Goal: Information Seeking & Learning: Find specific fact

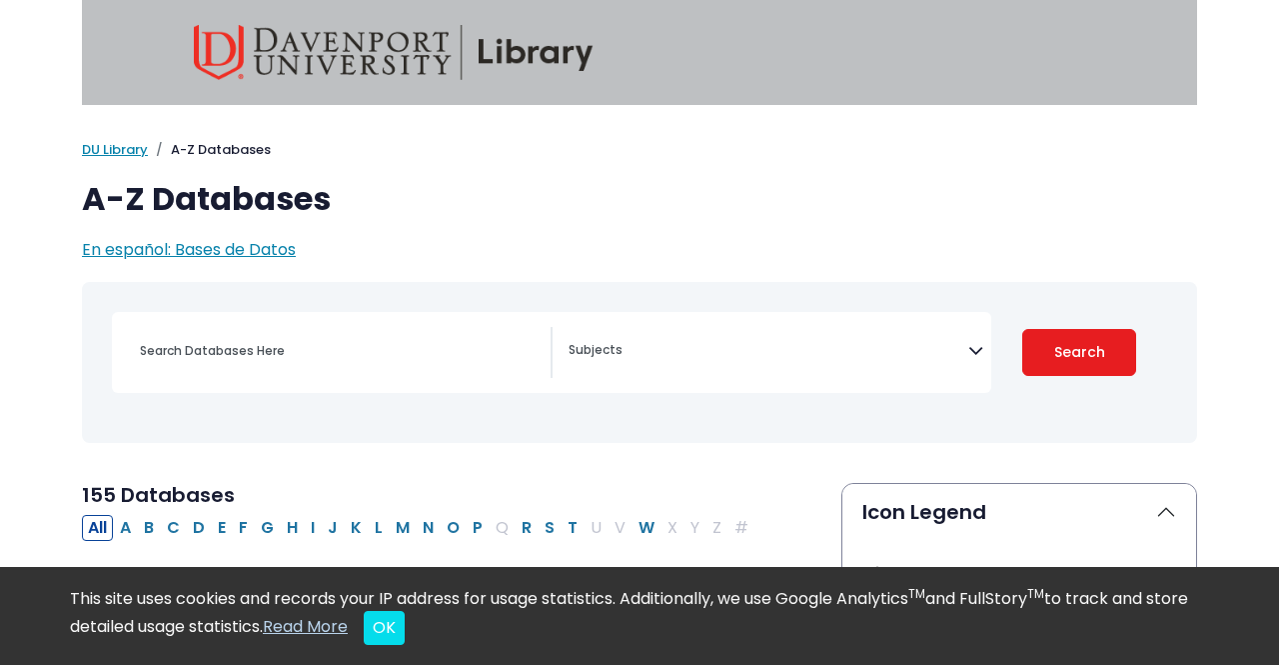
click at [686, 344] on textarea "Search" at bounding box center [769, 352] width 400 height 16
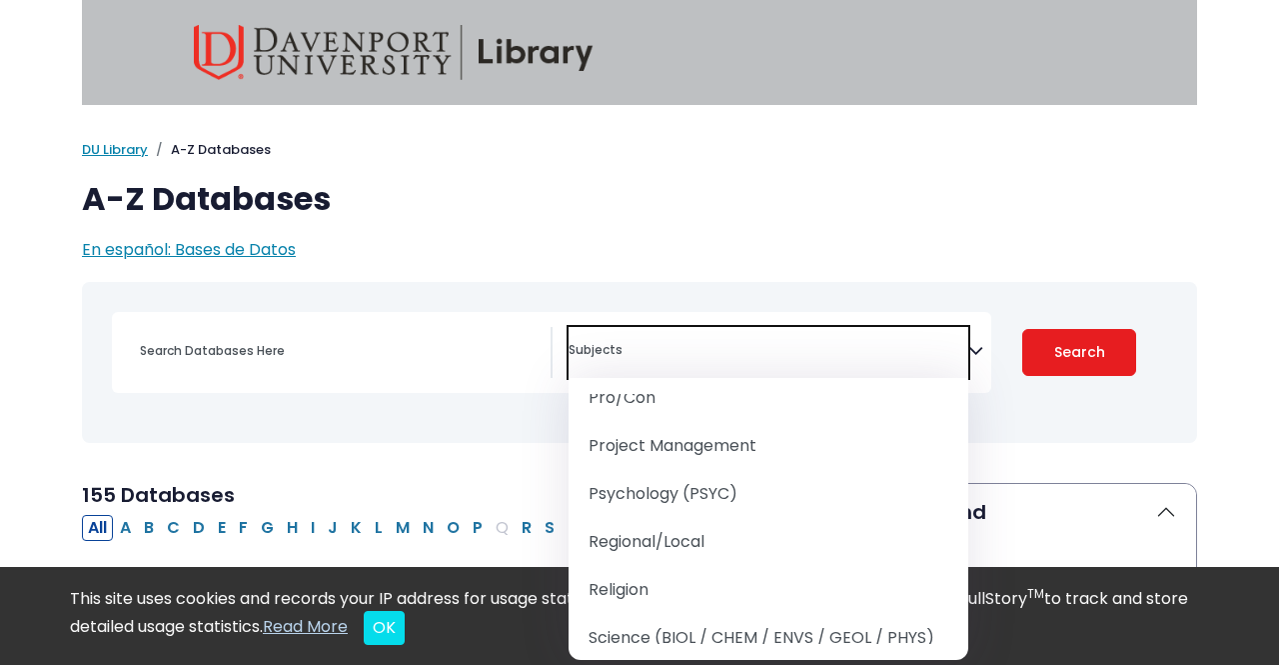
scroll to position [2255, 0]
select select "232691"
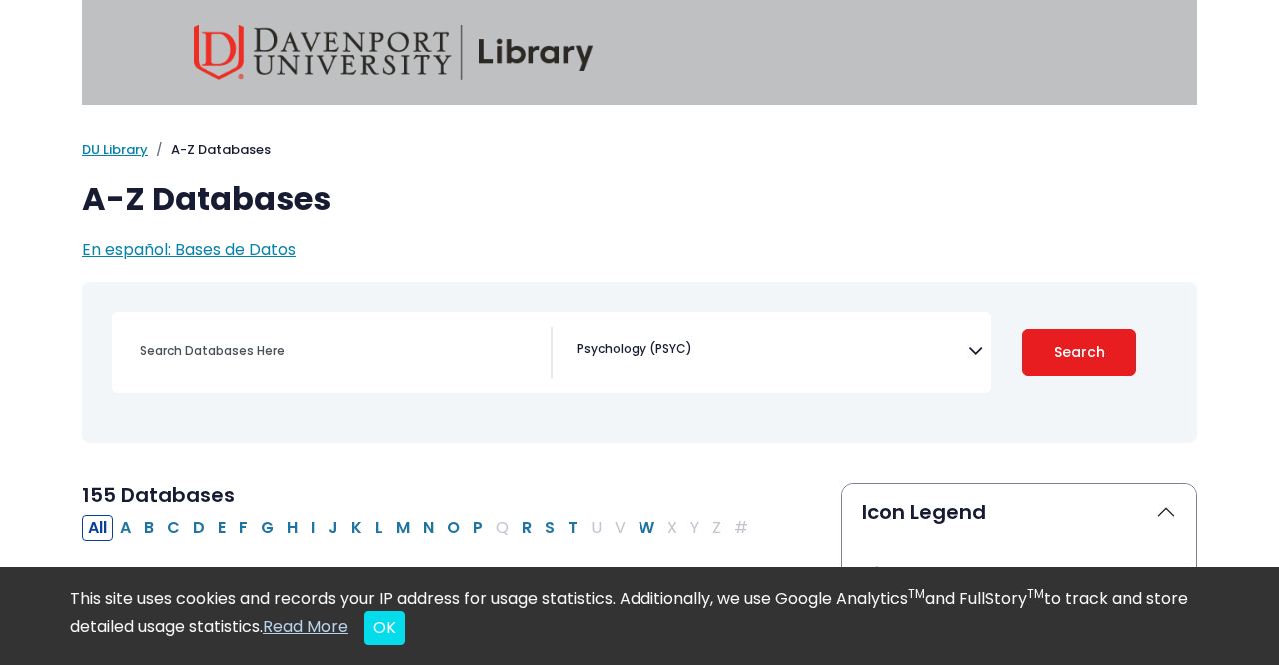
click at [206, 387] on div "[MEDICAL_DATA] Guide Accounting, Finance & Economics (ACCT, FINC & ECON) Advert…" at bounding box center [551, 352] width 879 height 81
click at [192, 366] on div "Search filters" at bounding box center [339, 351] width 423 height 48
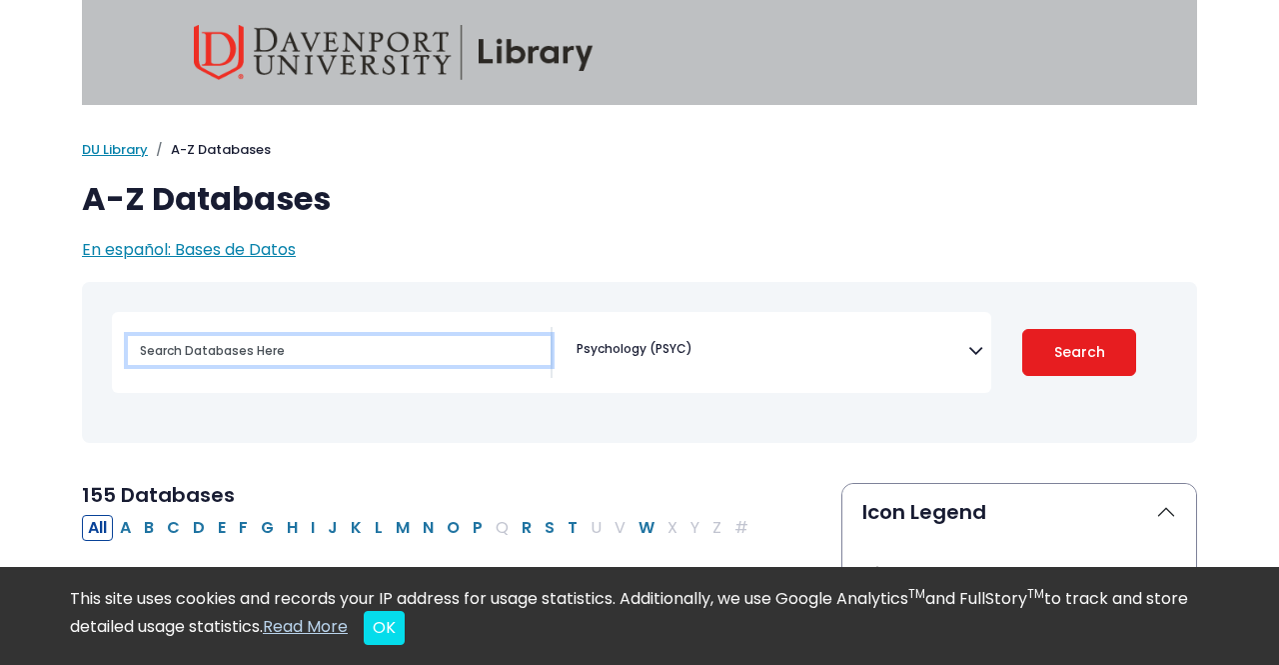
click at [319, 352] on input "Search database by title or keyword" at bounding box center [339, 350] width 423 height 29
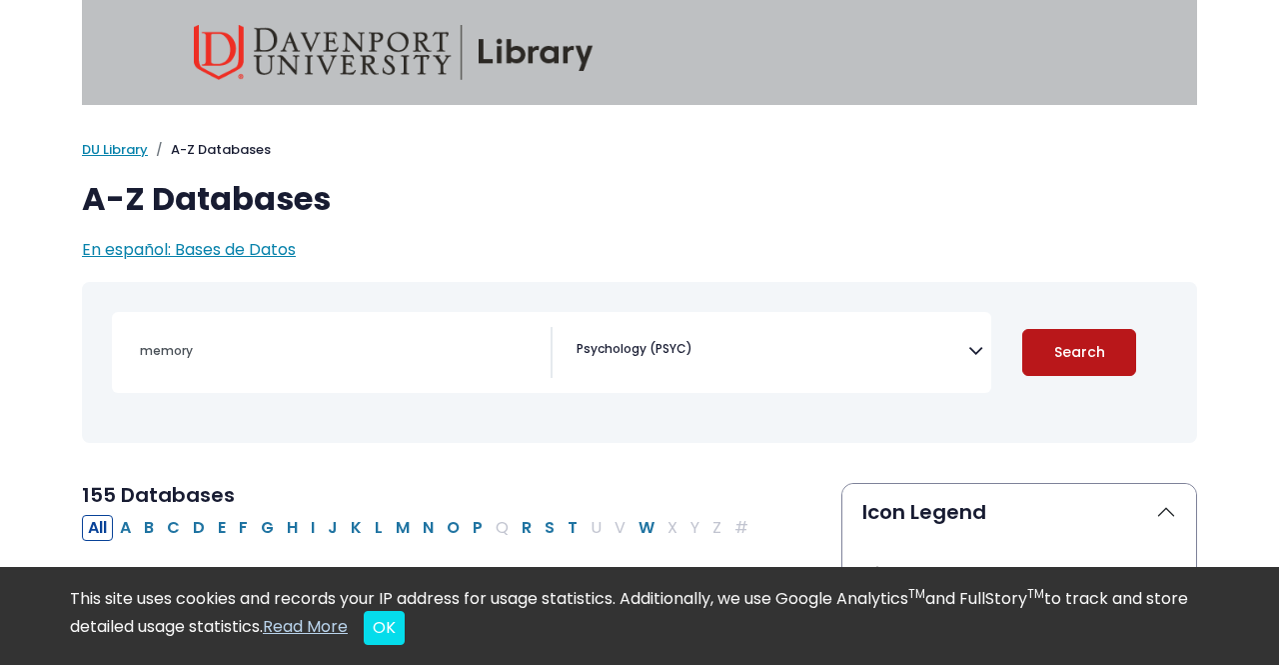
click at [1034, 349] on button "Search" at bounding box center [1079, 352] width 114 height 47
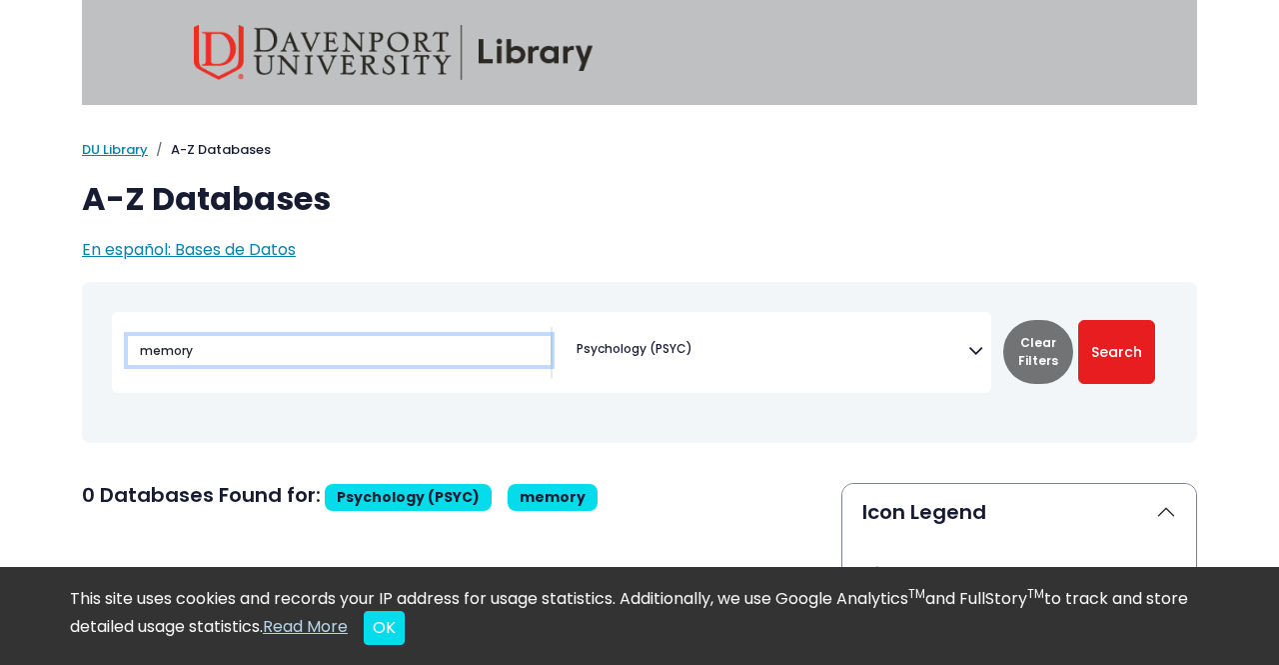
click at [395, 336] on input "memory" at bounding box center [339, 350] width 423 height 29
type input "m"
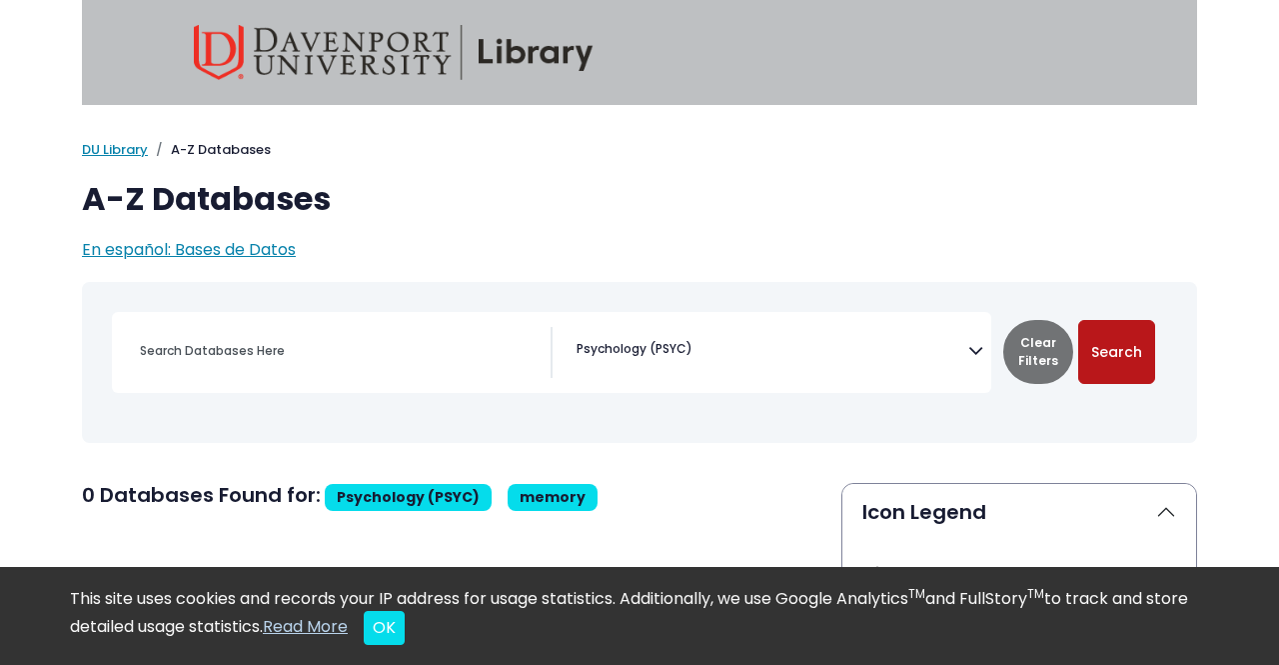
click at [1126, 375] on button "Search" at bounding box center [1116, 352] width 77 height 64
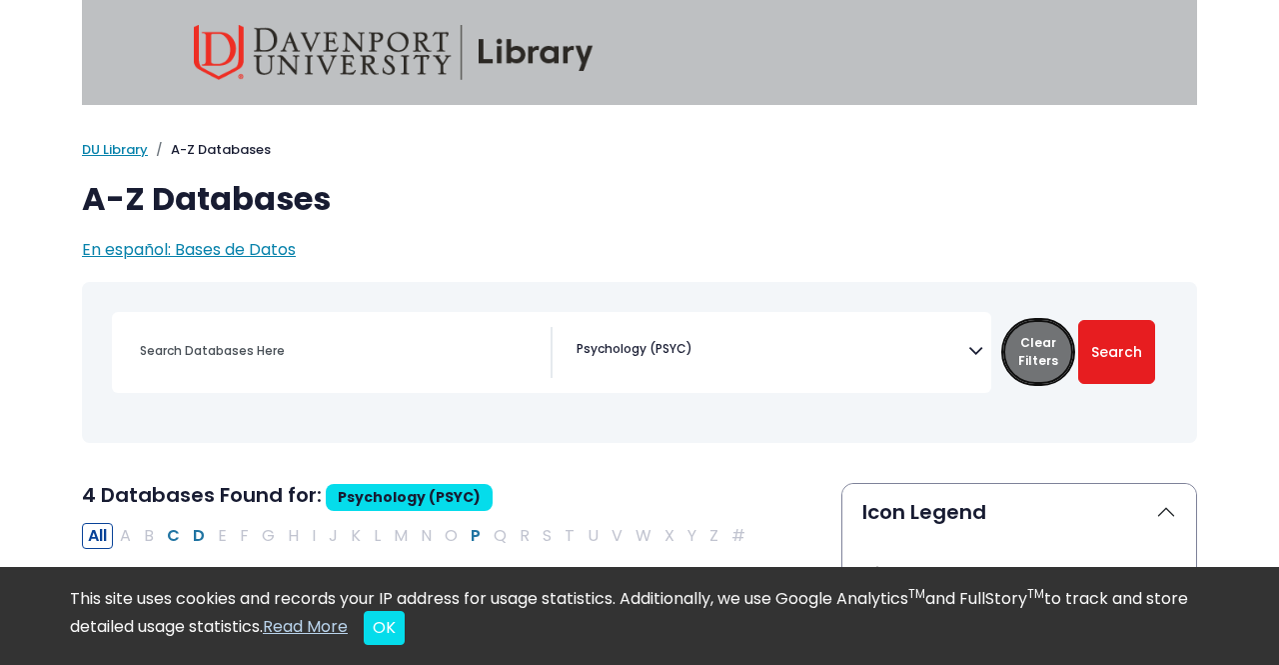
click at [1029, 349] on button "Clear Filters" at bounding box center [1038, 352] width 70 height 64
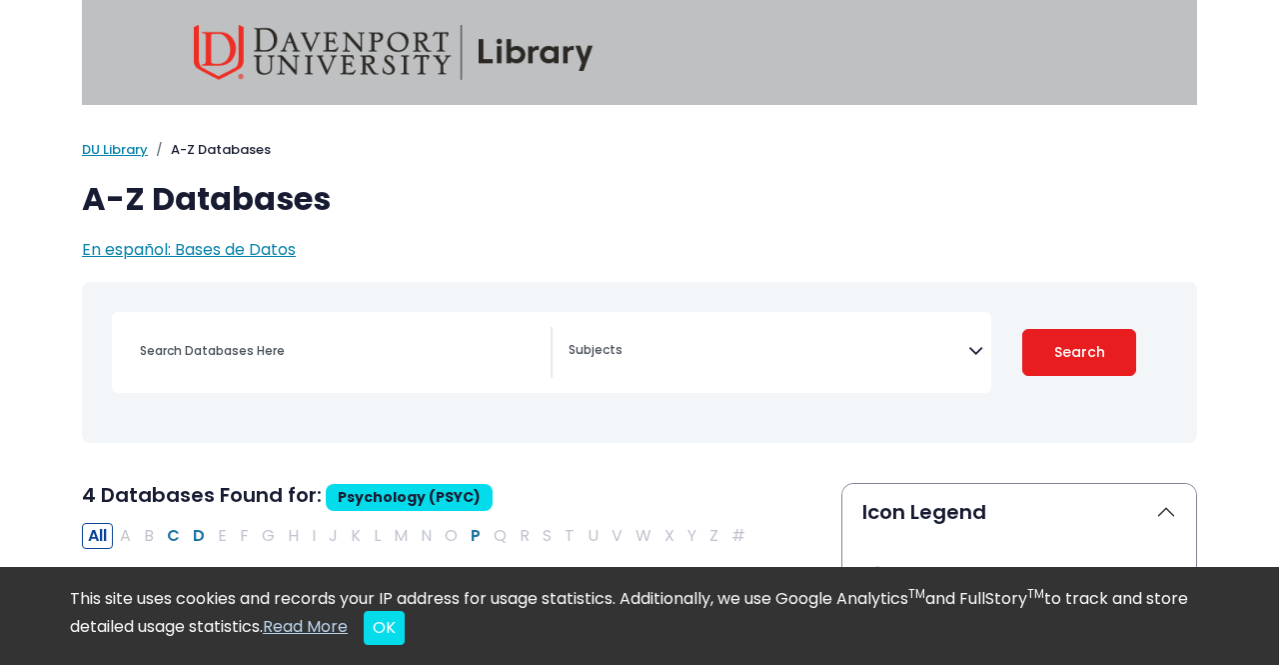
select select "Database Subject Filter"
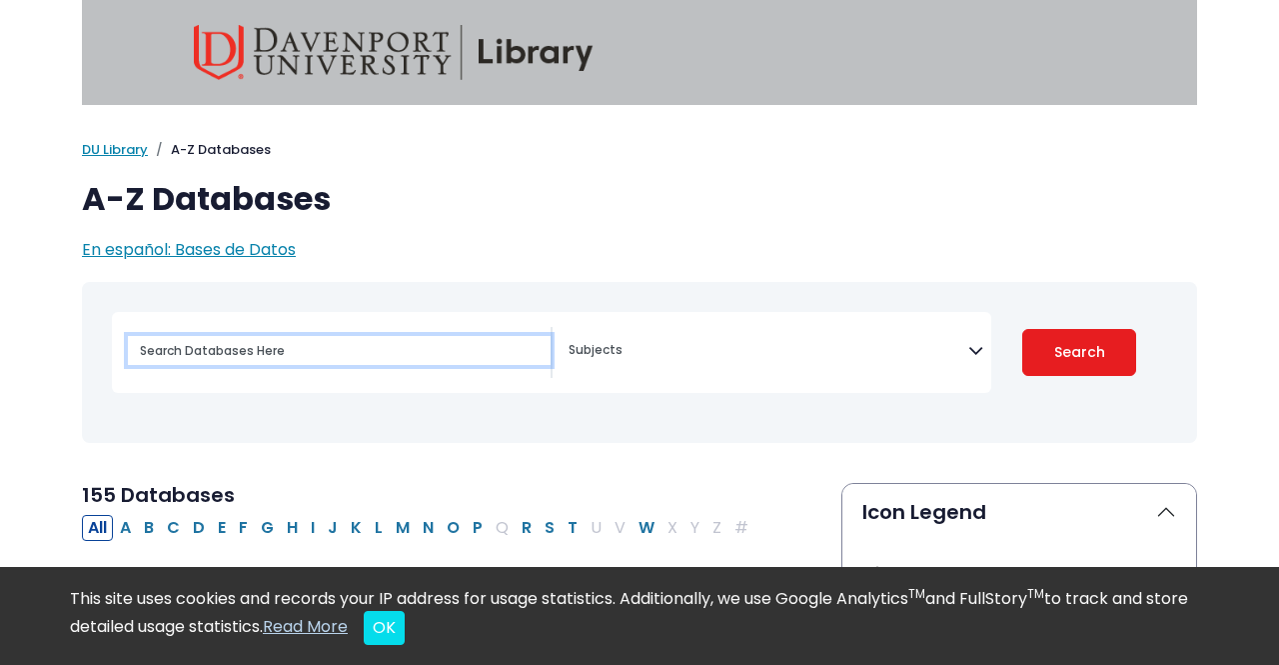
click at [339, 351] on input "Search database by title or keyword" at bounding box center [339, 350] width 423 height 29
type input "memory"
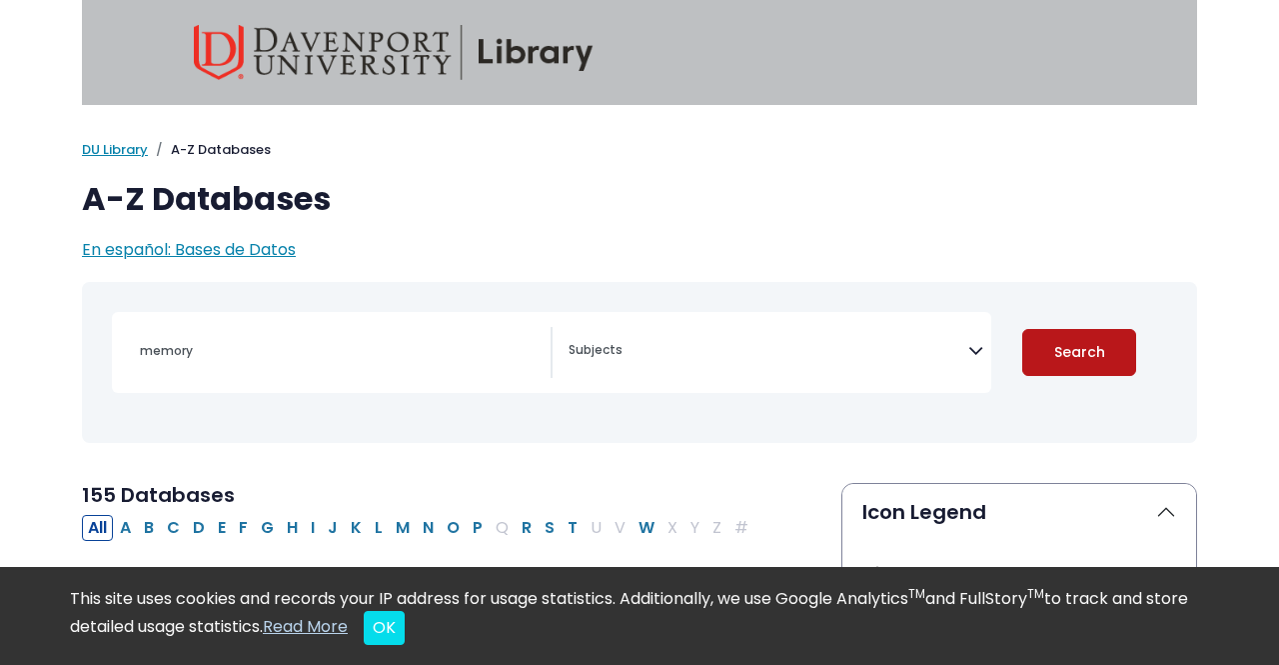
click at [1105, 345] on button "Search" at bounding box center [1079, 352] width 114 height 47
select select "Database Subject Filter"
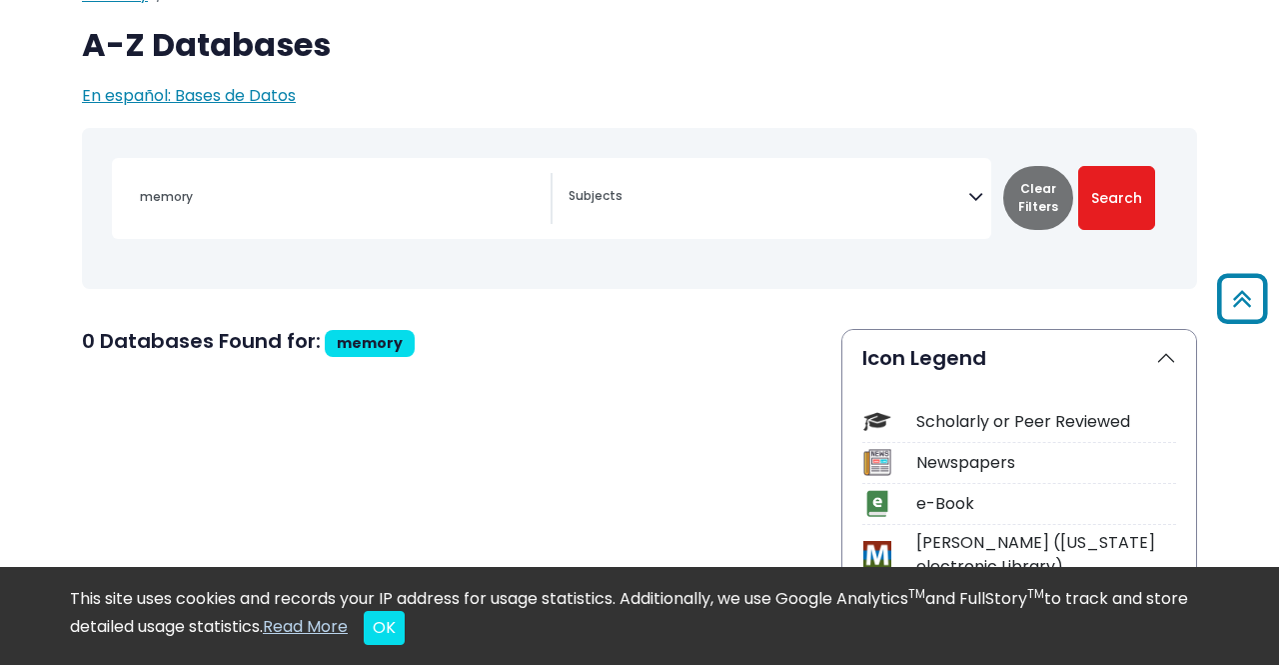
scroll to position [108, 0]
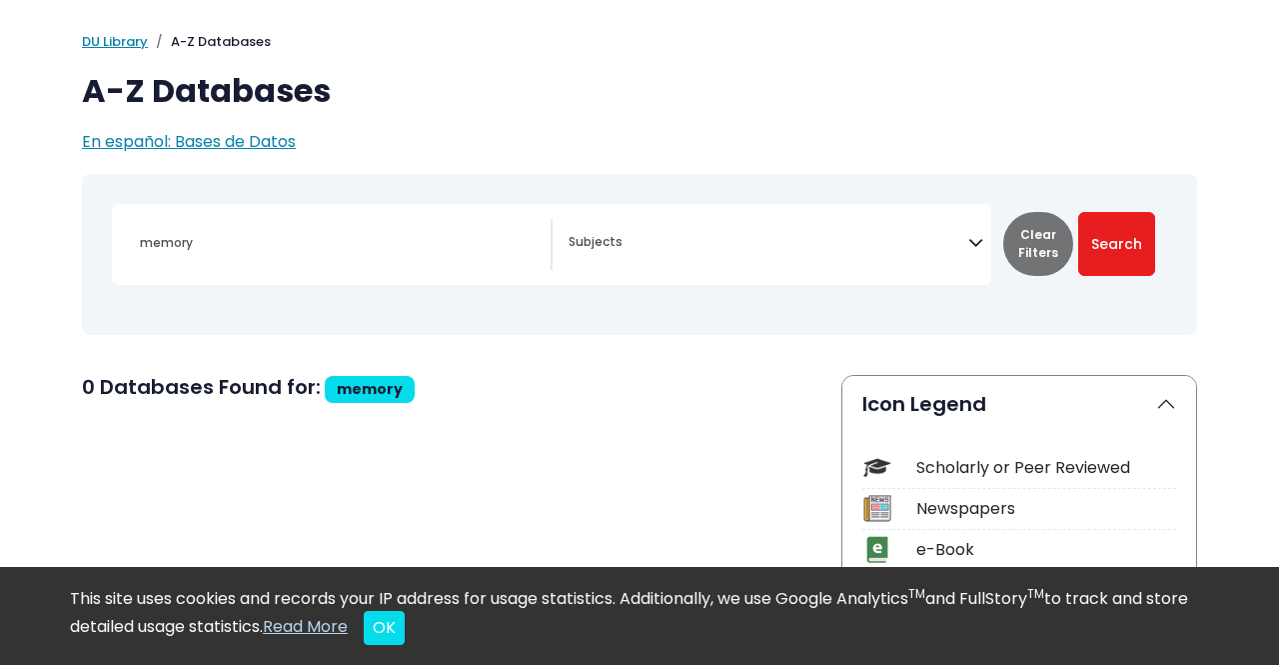
click at [607, 254] on span "Search filters" at bounding box center [769, 244] width 400 height 51
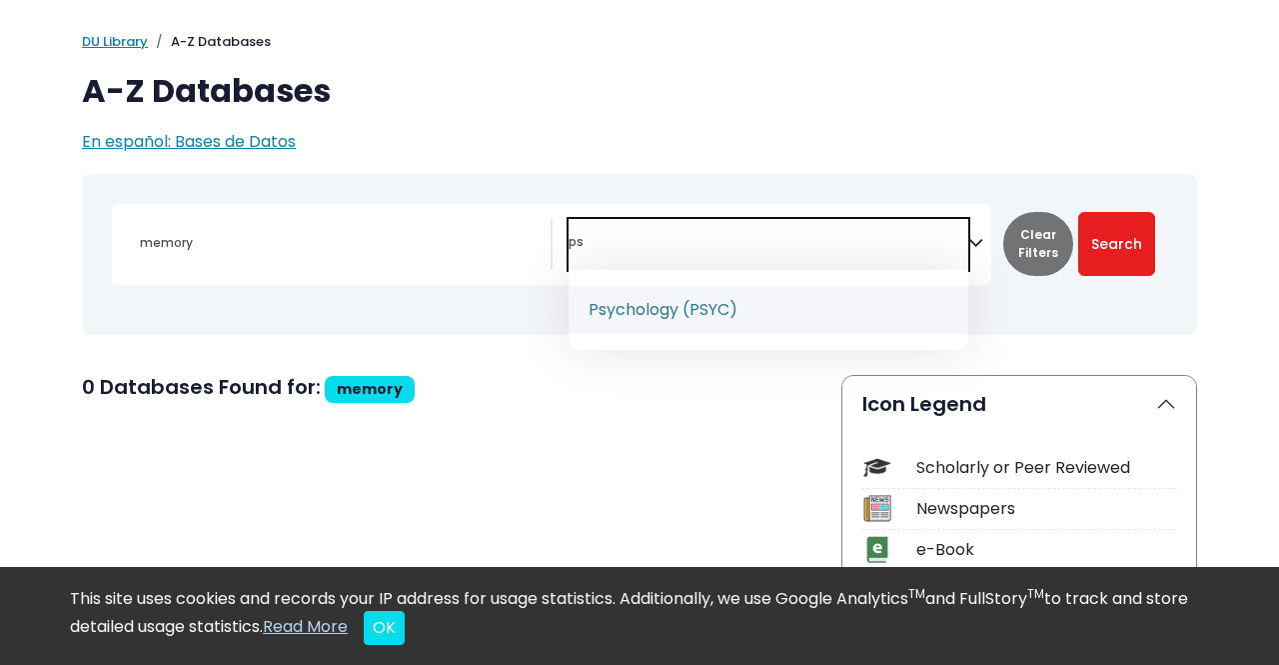
type textarea "ps"
select select "232691"
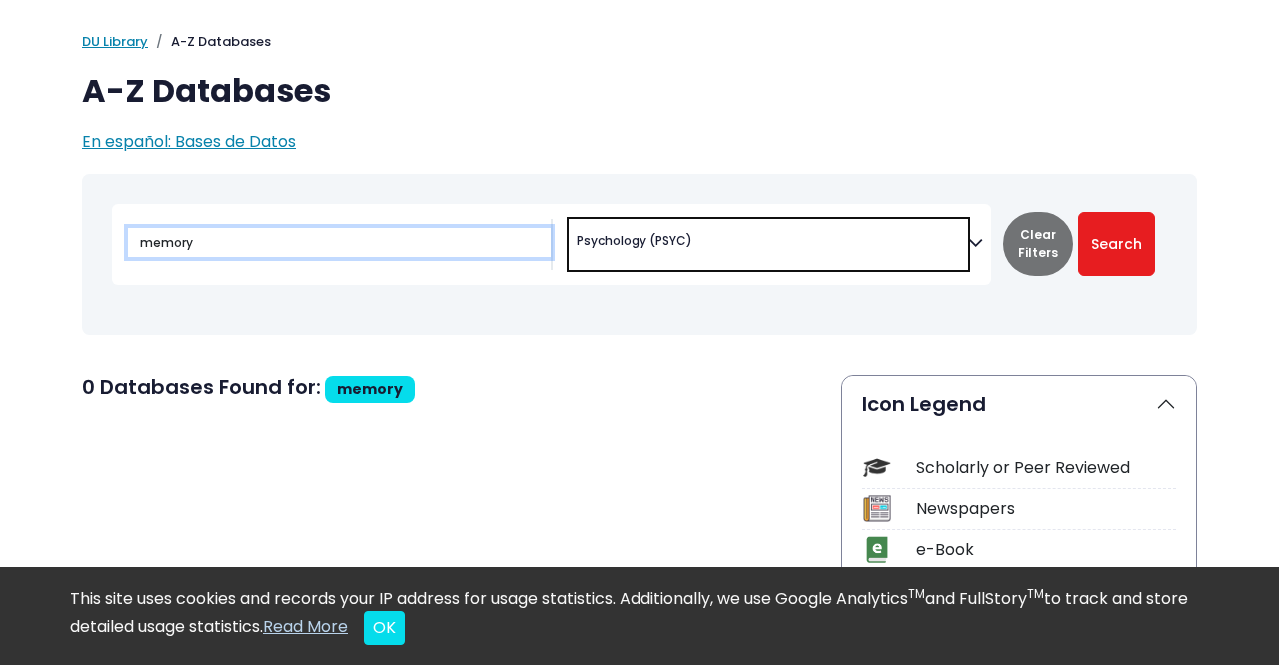
click at [395, 252] on input "memory" at bounding box center [339, 242] width 423 height 29
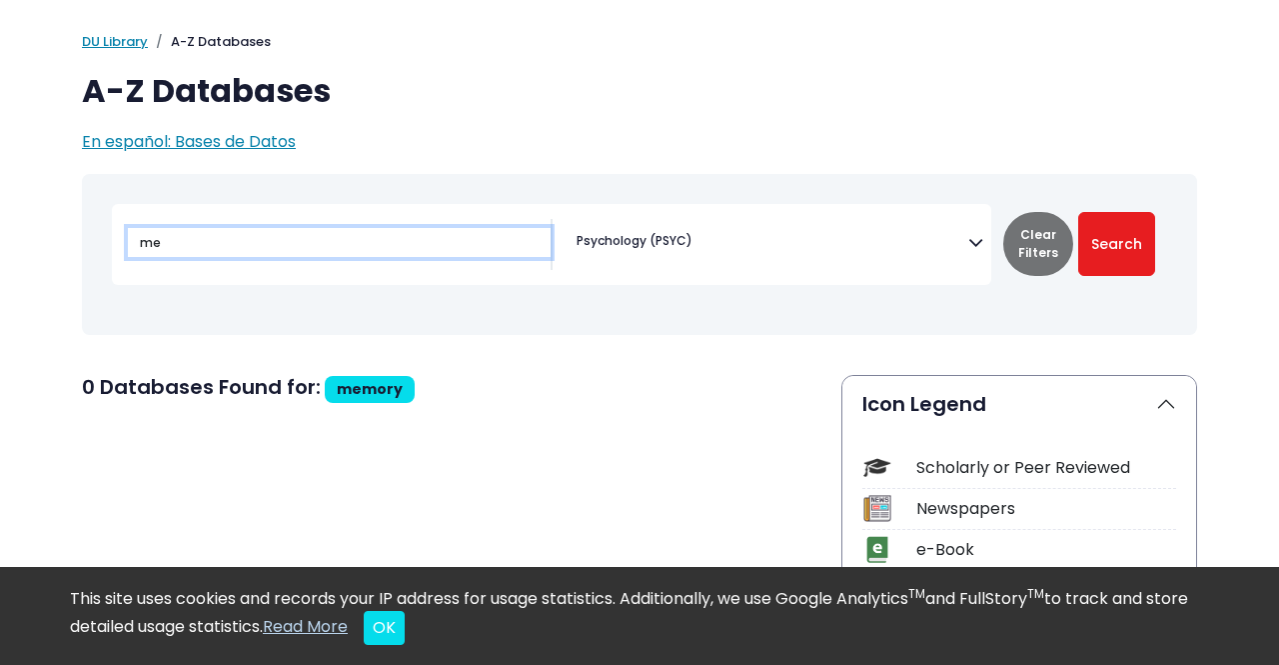
type input "m"
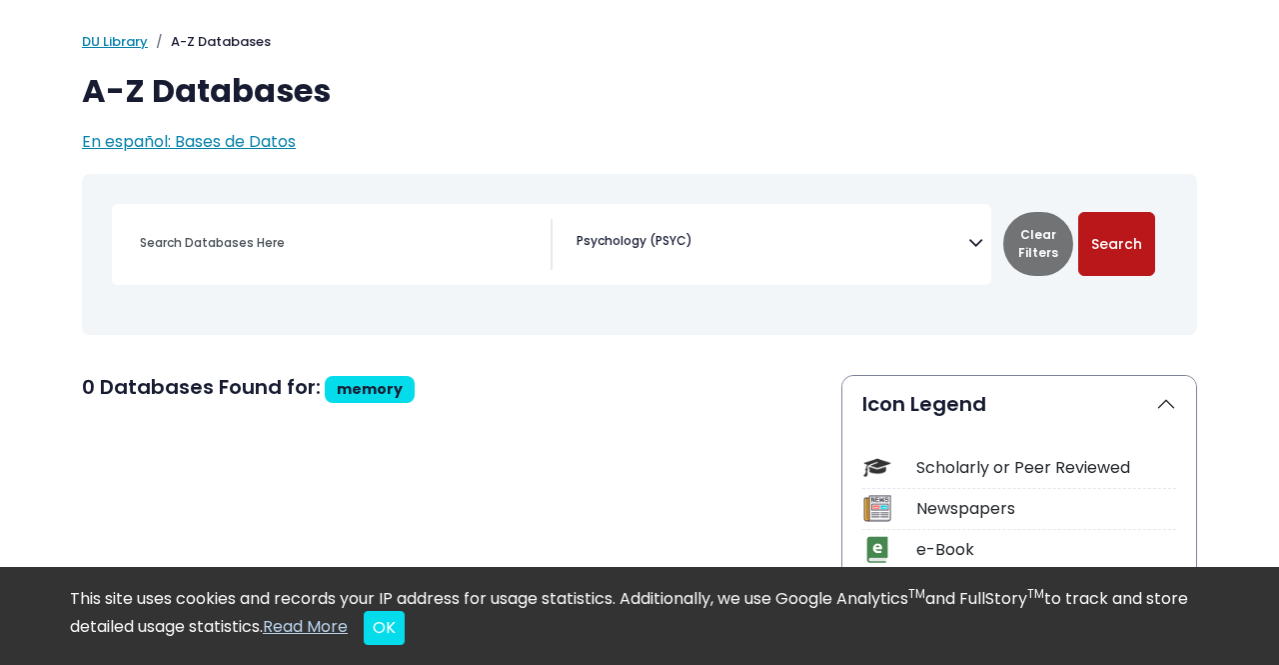
click at [1112, 237] on button "Search" at bounding box center [1116, 244] width 77 height 64
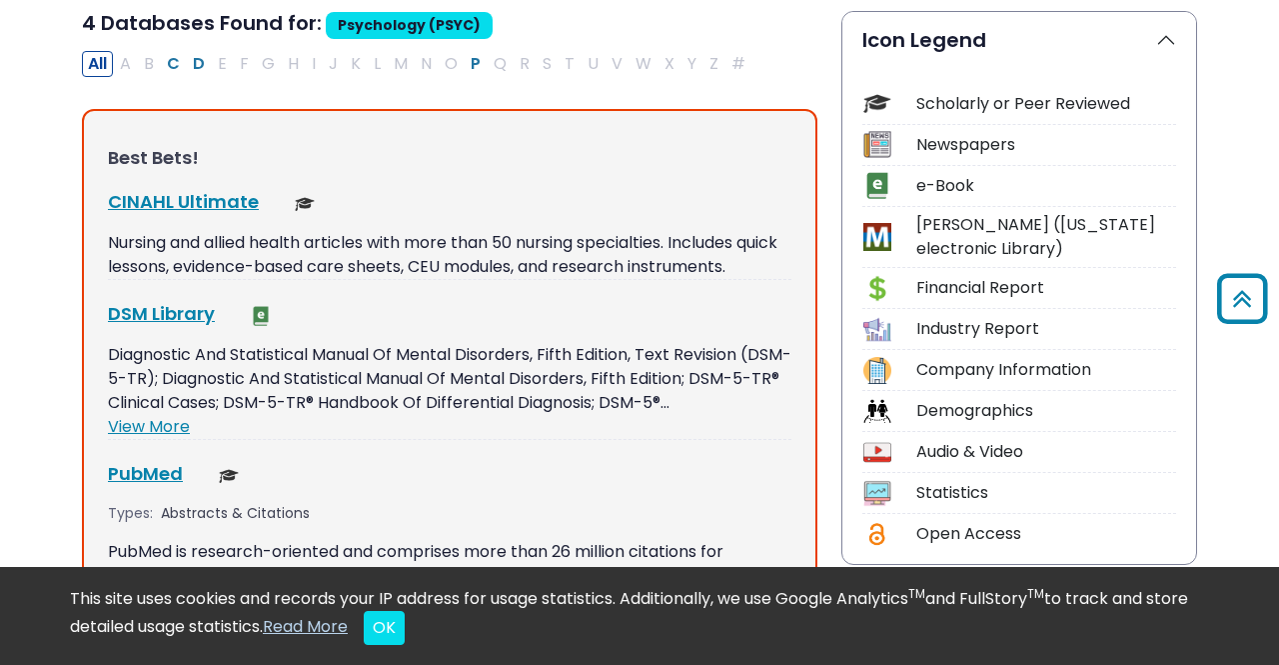
scroll to position [414, 0]
